Goal: Use online tool/utility

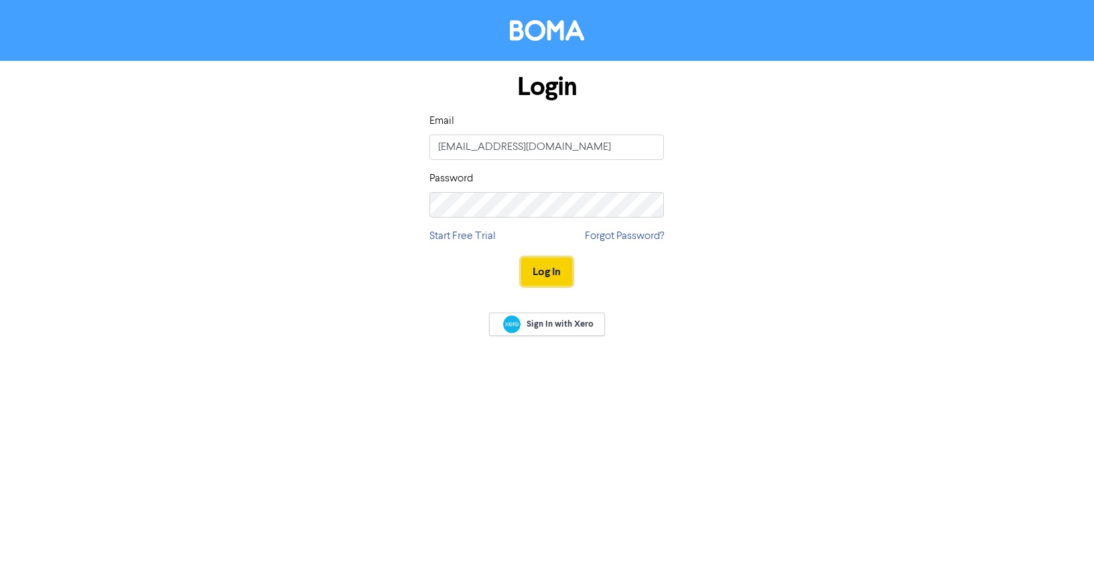
click at [540, 269] on button "Log In" at bounding box center [546, 272] width 51 height 28
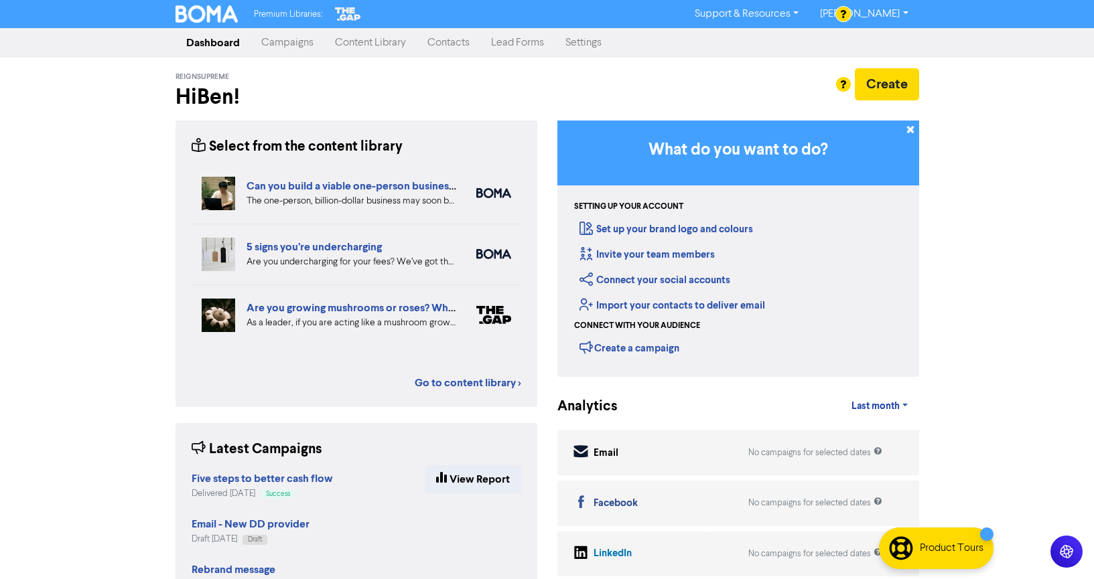
click at [369, 50] on link "Content Library" at bounding box center [370, 42] width 92 height 27
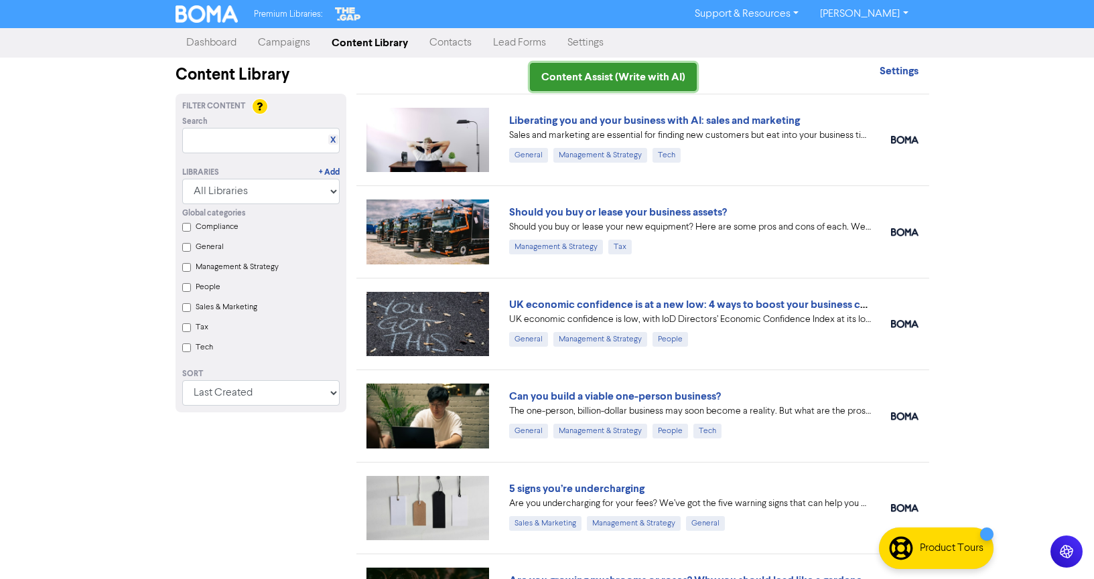
click at [654, 82] on link "Content Assist (Write with AI)" at bounding box center [613, 77] width 167 height 28
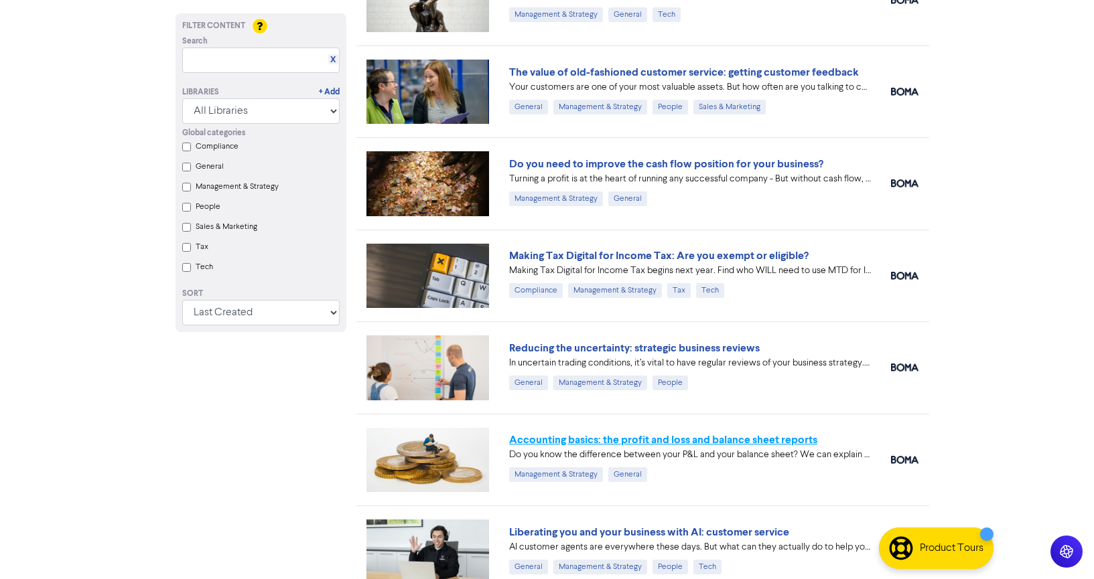
scroll to position [2343, 0]
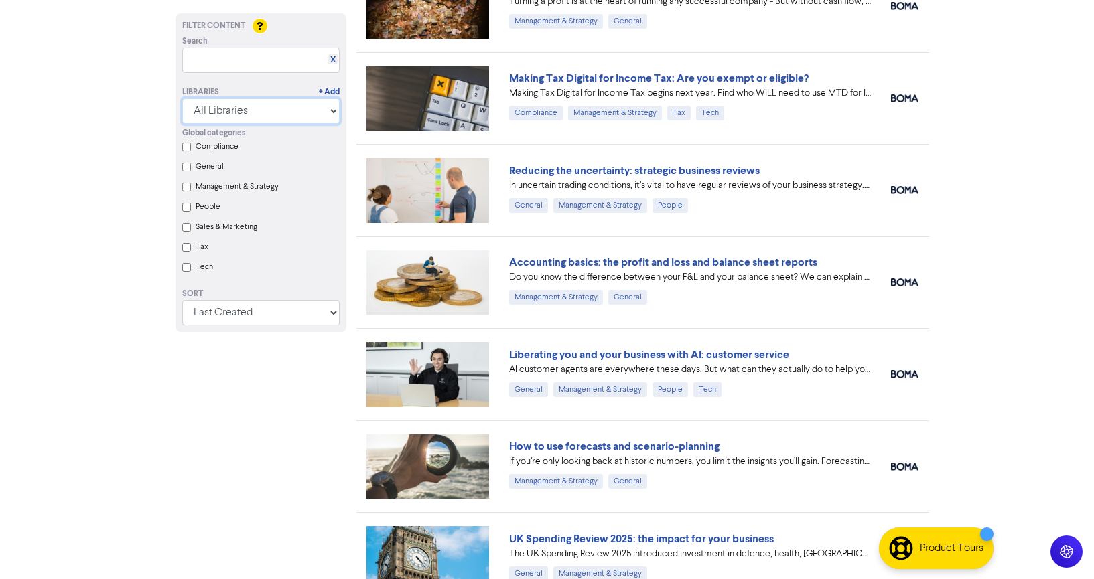
click at [273, 115] on select "All Libraries BOMA Other Partners The Gap Xero" at bounding box center [260, 110] width 157 height 25
click at [182, 98] on select "All Libraries BOMA Other Partners The Gap Xero" at bounding box center [260, 110] width 157 height 25
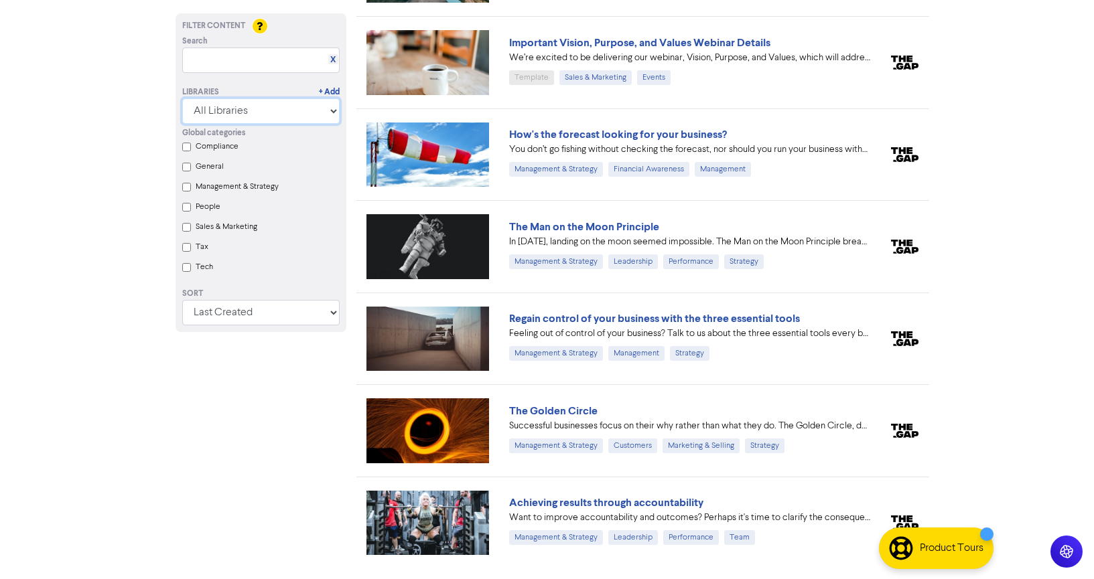
scroll to position [21650, 0]
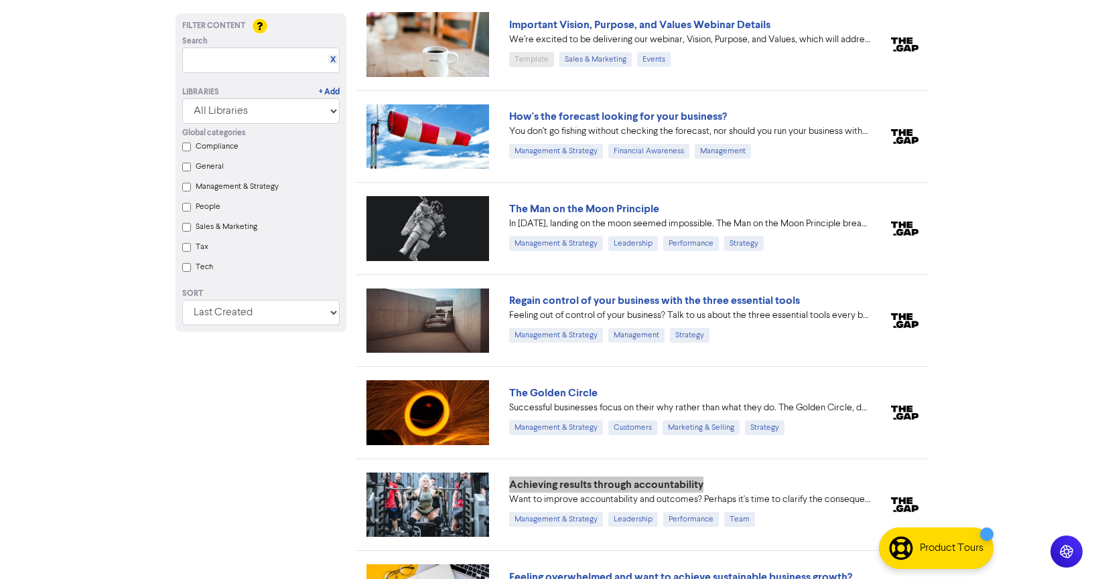
drag, startPoint x: 669, startPoint y: 470, endPoint x: 520, endPoint y: 0, distance: 493.1
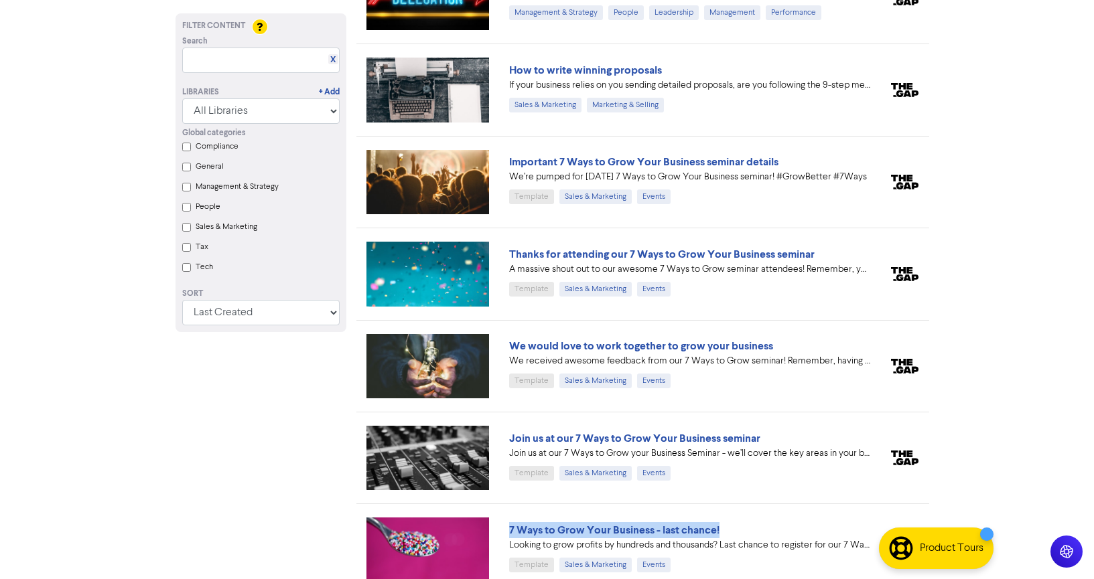
scroll to position [38085, 0]
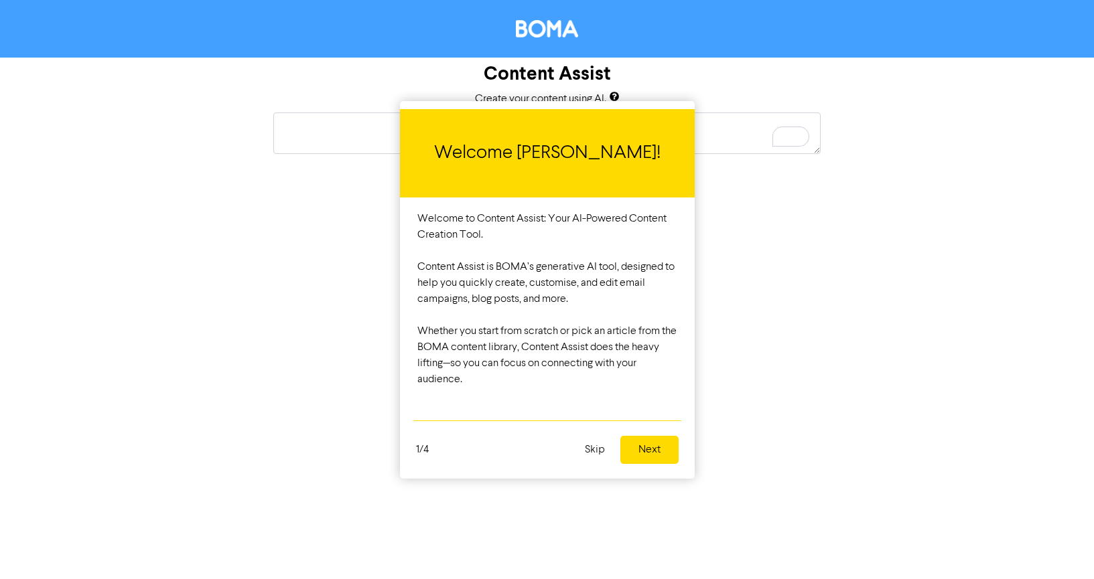
click at [588, 445] on button "Skip" at bounding box center [595, 450] width 36 height 28
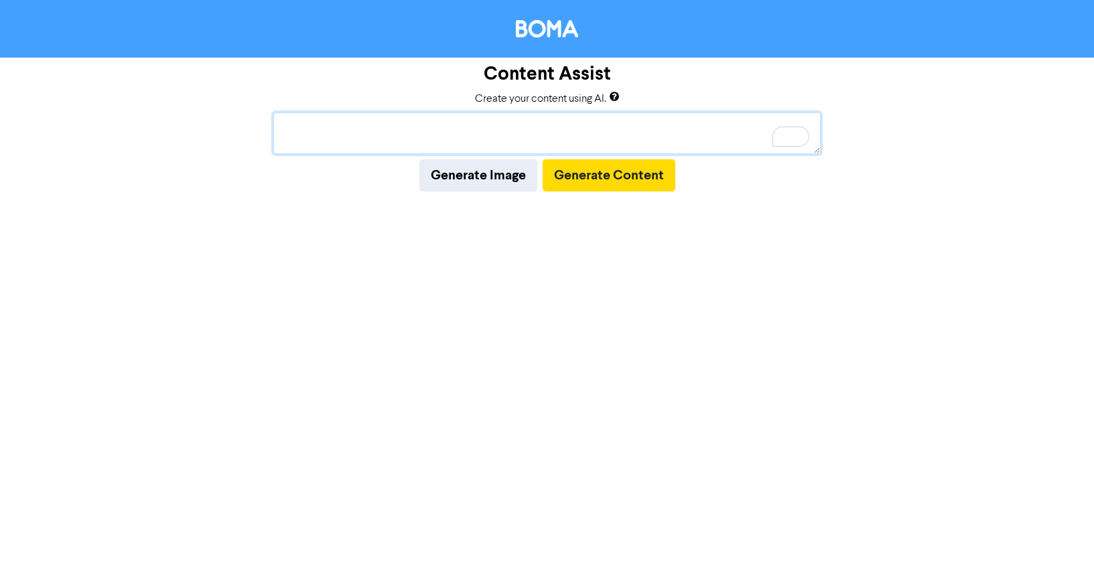
click at [562, 137] on textarea "To enrich screen reader interactions, please activate Accessibility in Grammarl…" at bounding box center [546, 134] width 547 height 42
